Goal: Task Accomplishment & Management: Complete application form

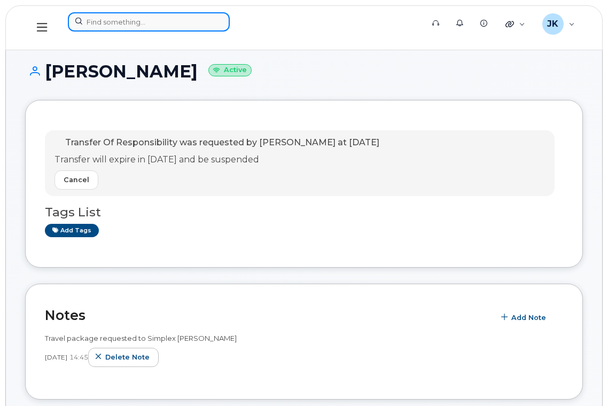
click at [158, 26] on input at bounding box center [149, 21] width 162 height 19
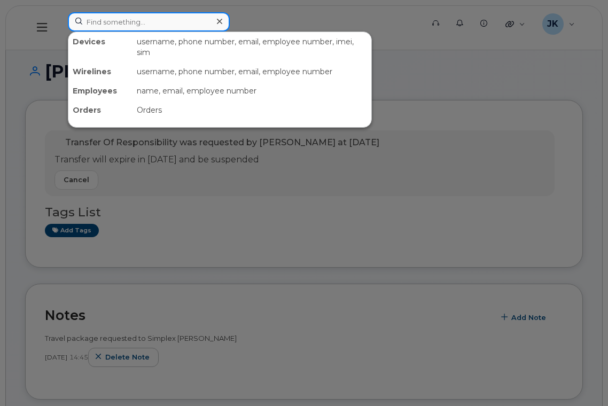
click at [131, 21] on input at bounding box center [149, 21] width 162 height 19
paste input "[PERSON_NAME]"
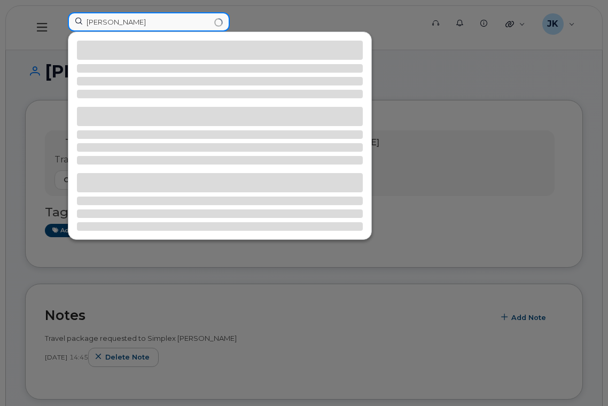
type input "[PERSON_NAME]"
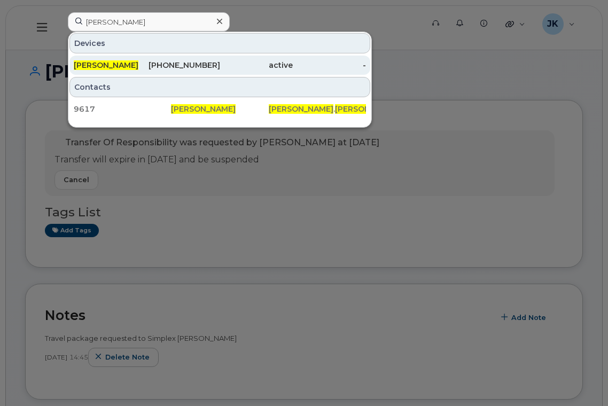
click at [183, 66] on div "780-938-0357" at bounding box center [183, 65] width 73 height 11
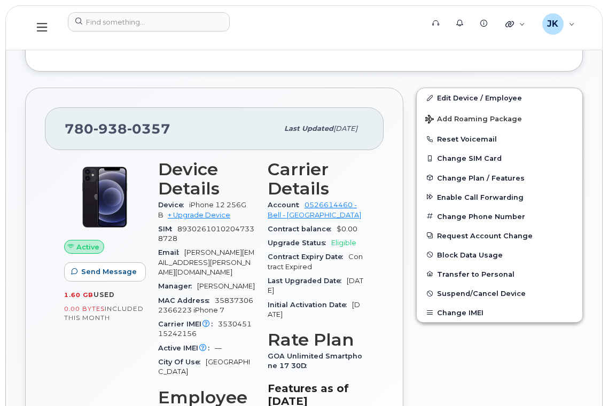
scroll to position [275, 0]
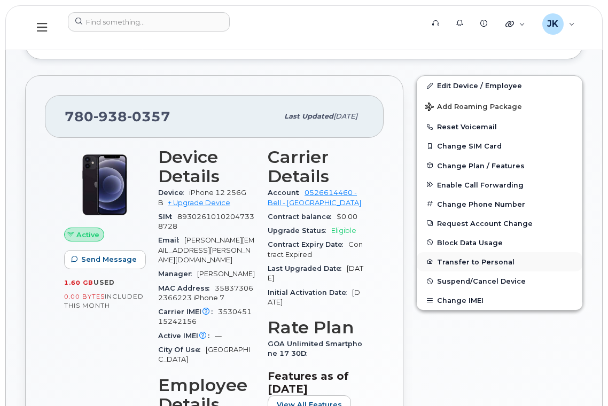
click at [455, 262] on button "Transfer to Personal" at bounding box center [500, 261] width 166 height 19
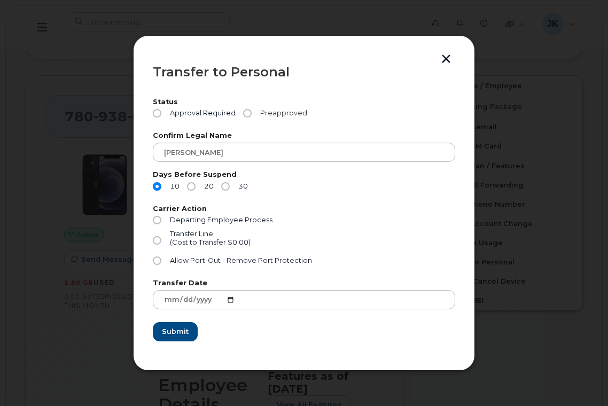
click at [247, 113] on input "Preapproved" at bounding box center [247, 113] width 9 height 9
radio input "true"
click at [225, 185] on input "30" at bounding box center [225, 186] width 9 height 9
radio input "true"
click at [156, 261] on input "Allow Port-Out - Remove Port Protection" at bounding box center [157, 261] width 9 height 9
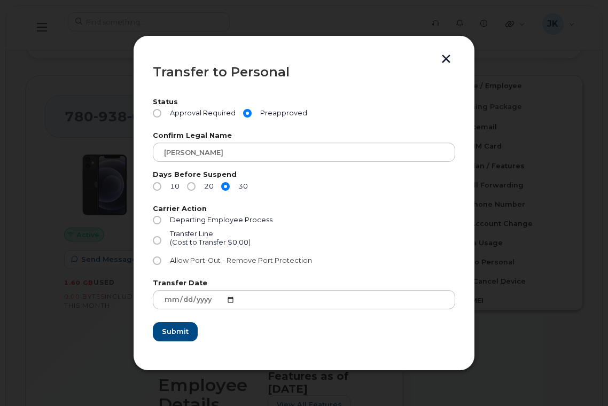
radio input "true"
click at [173, 331] on span "Submit" at bounding box center [174, 332] width 27 height 10
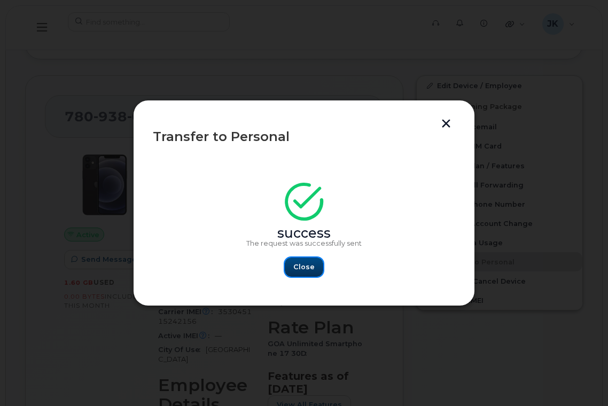
click at [303, 264] on span "Close" at bounding box center [303, 267] width 21 height 10
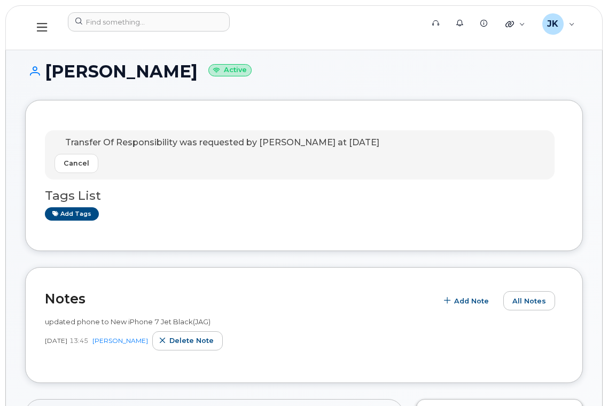
click at [219, 141] on span "Transfer Of Responsibility was requested by [PERSON_NAME] at [DATE]" at bounding box center [222, 142] width 314 height 10
click at [219, 141] on span "Transfer Of Responsibility was requested by Jayson Kralkay at Aug 25, 2025" at bounding box center [222, 142] width 314 height 10
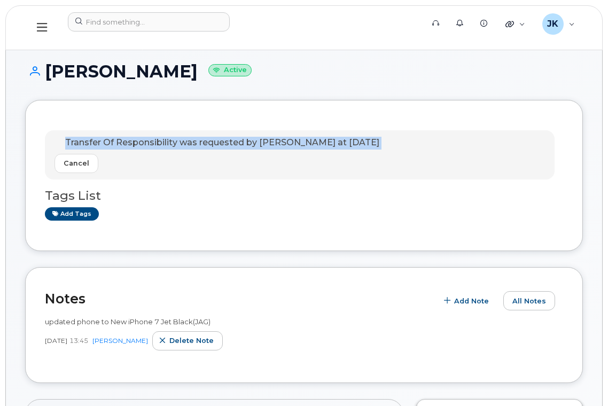
click at [219, 141] on span "Transfer Of Responsibility was requested by [PERSON_NAME] at [DATE]" at bounding box center [222, 142] width 314 height 10
copy div "Transfer Of Responsibility was requested by Jayson Kralkay at Aug 25, 2025 Canc…"
click at [196, 141] on span "Transfer Of Responsibility was requested by [PERSON_NAME] at [DATE]" at bounding box center [222, 142] width 314 height 10
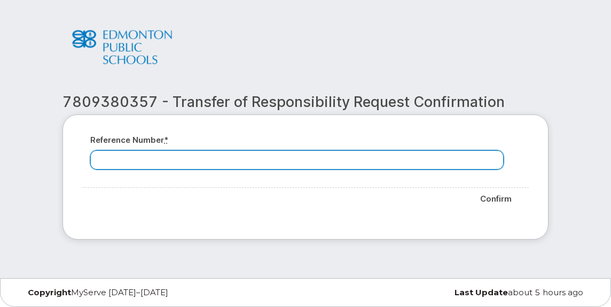
click at [223, 163] on input "Reference number *" at bounding box center [297, 159] width 414 height 19
paste input "7809380357"
type input "7809380357"
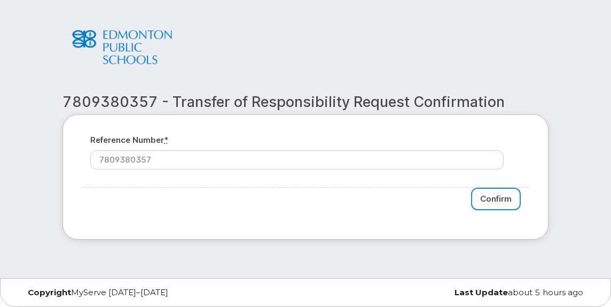
click at [506, 196] on input "Confirm" at bounding box center [496, 199] width 50 height 23
type input "Please wait..."
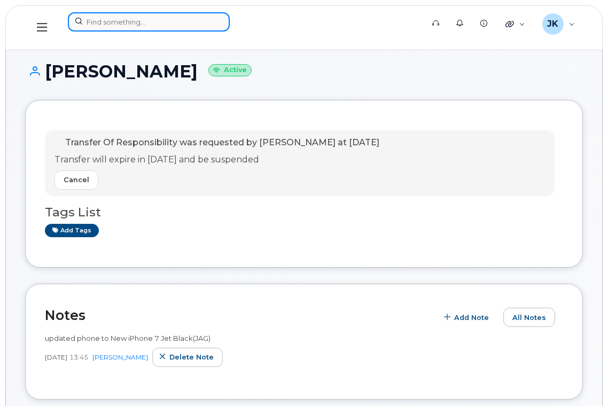
click at [102, 23] on input at bounding box center [149, 21] width 162 height 19
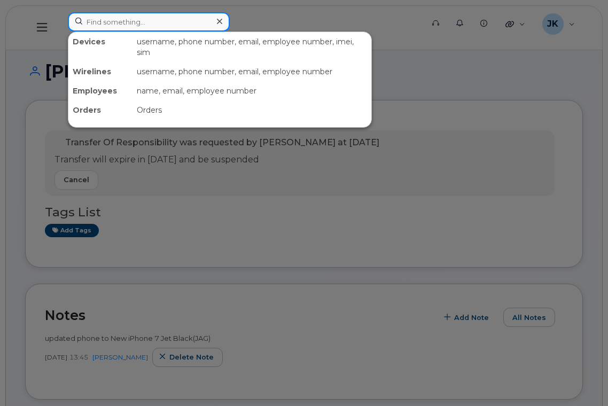
paste input "Kate Herbert"
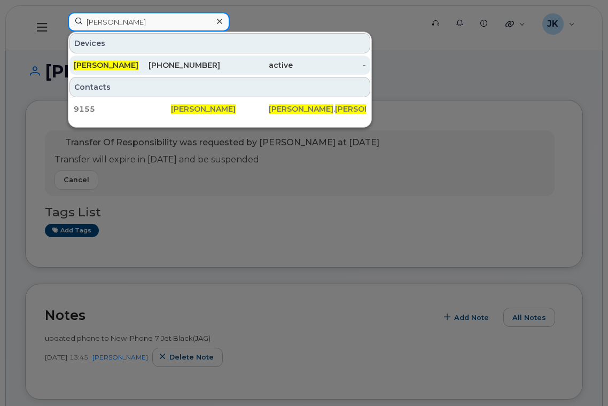
type input "Kate Herbert"
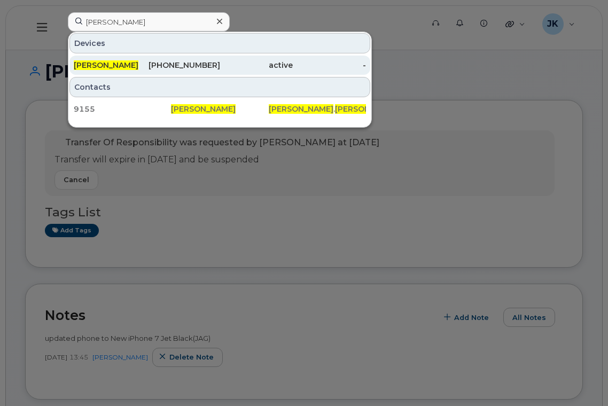
click at [189, 63] on div "780-231-8659" at bounding box center [183, 65] width 73 height 11
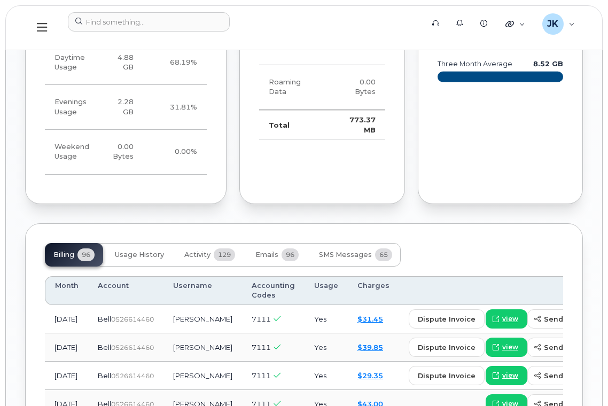
scroll to position [1140, 0]
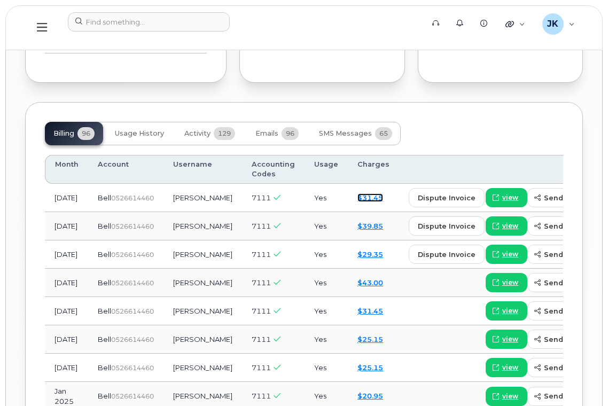
click at [358, 193] on link "$31.45" at bounding box center [371, 197] width 26 height 9
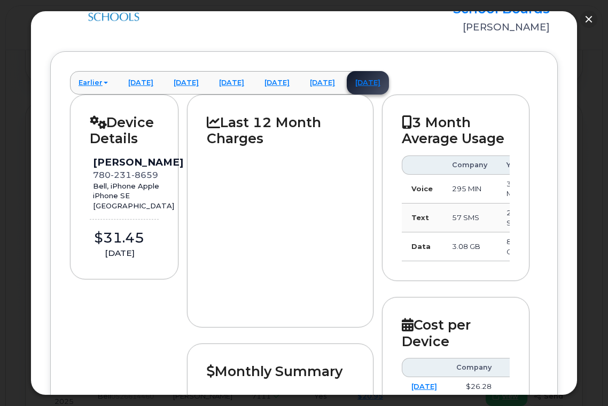
scroll to position [0, 0]
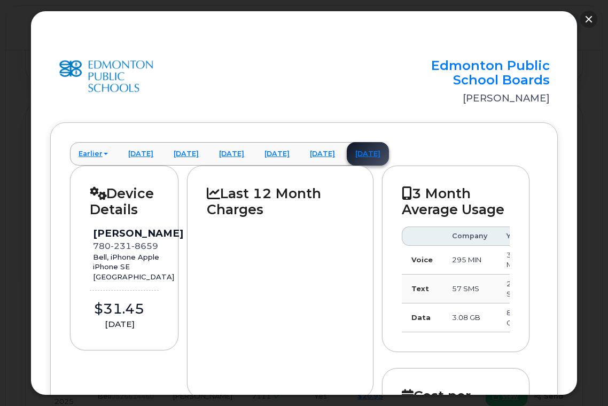
drag, startPoint x: 586, startPoint y: 17, endPoint x: 578, endPoint y: 25, distance: 11.0
click at [586, 17] on button "button" at bounding box center [588, 19] width 17 height 17
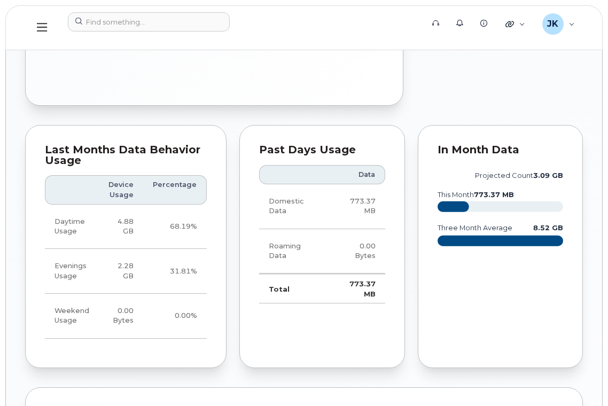
scroll to position [855, 0]
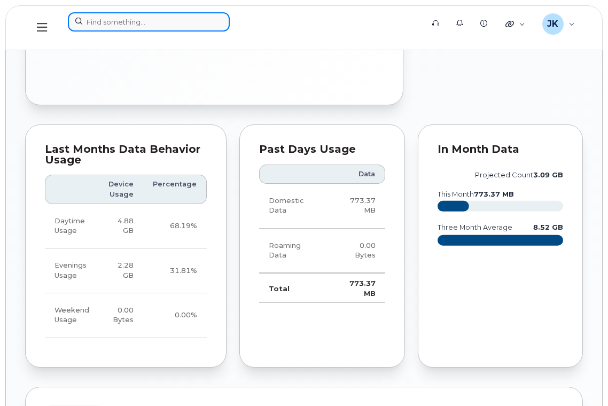
click at [151, 21] on input at bounding box center [149, 21] width 162 height 19
paste input "[PERSON_NAME]"
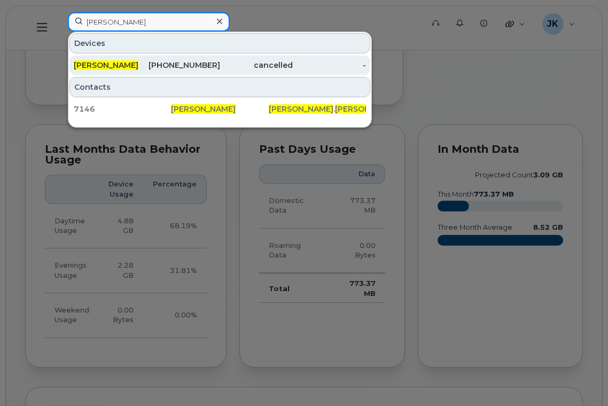
type input "[PERSON_NAME]"
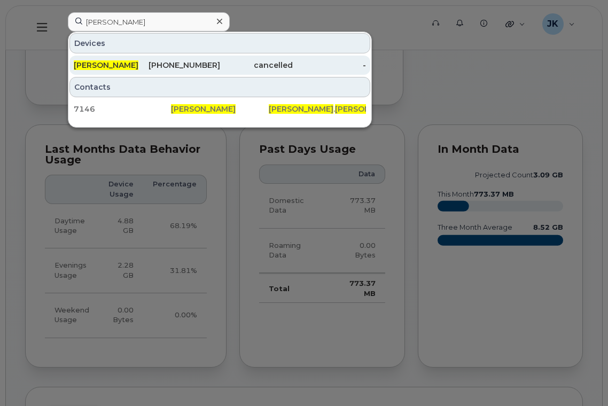
click at [111, 65] on span "[PERSON_NAME]" at bounding box center [106, 65] width 65 height 10
